Goal: Transaction & Acquisition: Purchase product/service

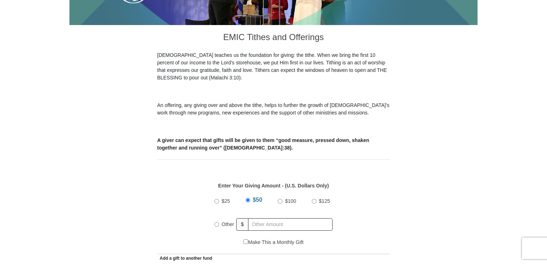
scroll to position [191, 0]
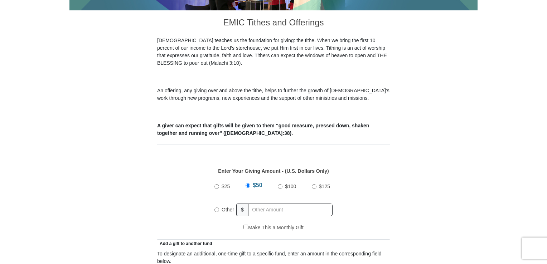
click at [217, 208] on input "Other" at bounding box center [216, 210] width 5 height 5
radio input "true"
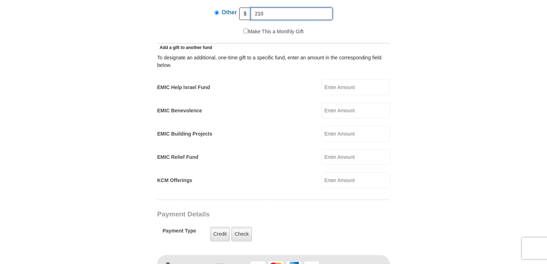
scroll to position [382, 0]
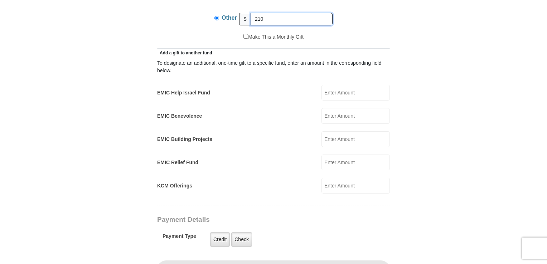
type input "210"
click at [334, 86] on input "EMIC Help Israel Fund" at bounding box center [355, 93] width 68 height 16
type input "50"
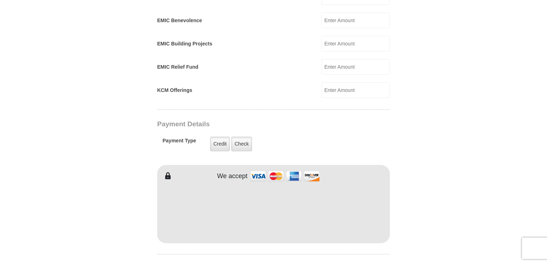
type input "[PERSON_NAME]"
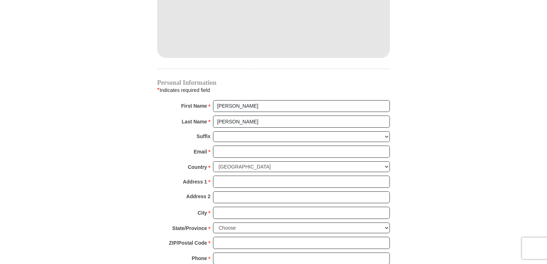
scroll to position [668, 0]
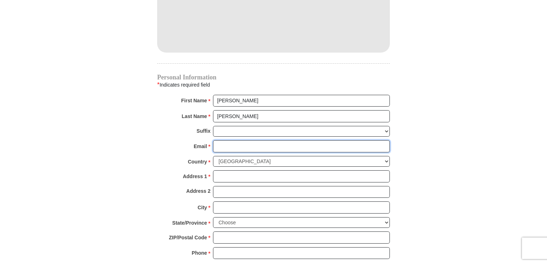
click at [238, 140] on input "Email *" at bounding box center [301, 146] width 177 height 12
type input "[EMAIL_ADDRESS][DOMAIN_NAME]"
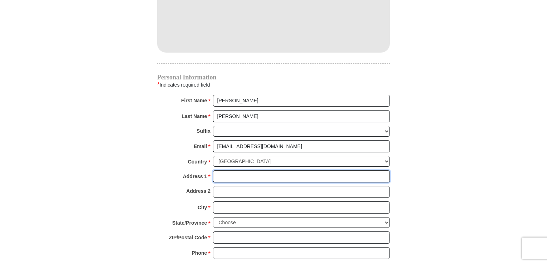
type input "P.O. Box 83"
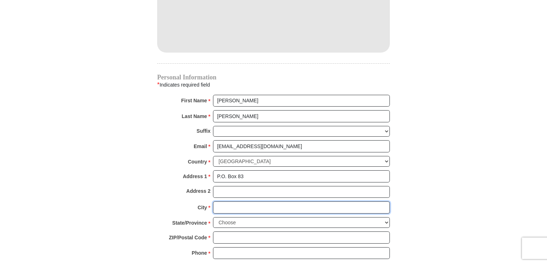
type input "Fawnskin"
select select "CA"
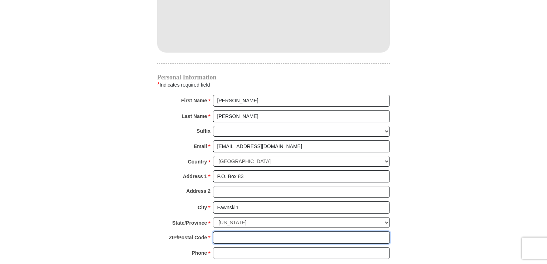
type input "92333"
type input "6264852774"
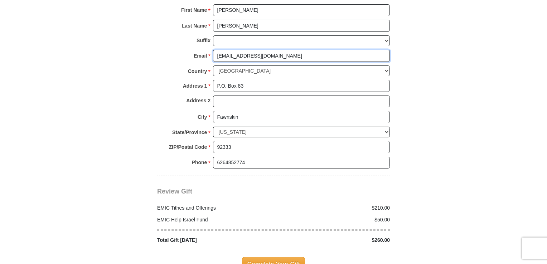
scroll to position [763, 0]
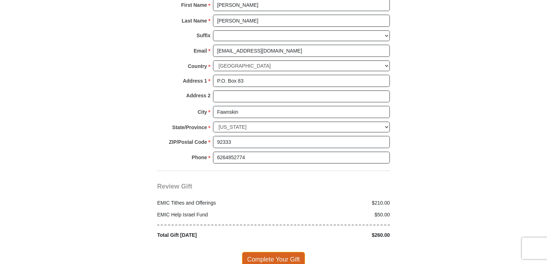
click at [273, 252] on span "Complete Your Gift" at bounding box center [273, 259] width 63 height 15
